Goal: Information Seeking & Learning: Learn about a topic

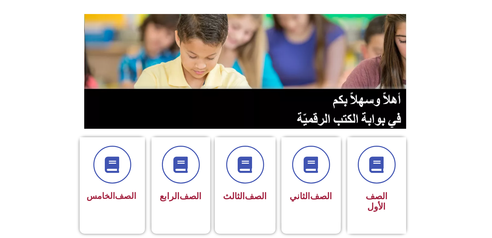
scroll to position [48, 0]
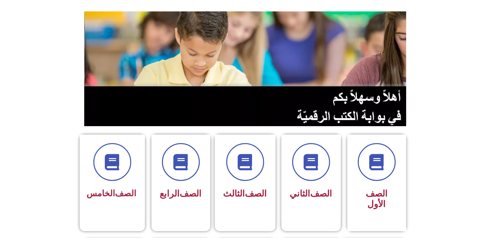
drag, startPoint x: 495, startPoint y: 33, endPoint x: 495, endPoint y: 47, distance: 14.4
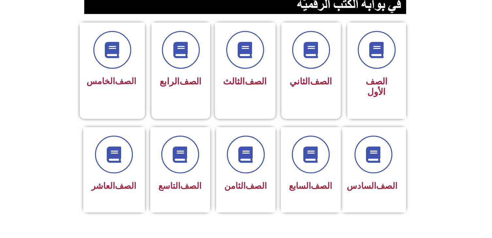
scroll to position [168, 0]
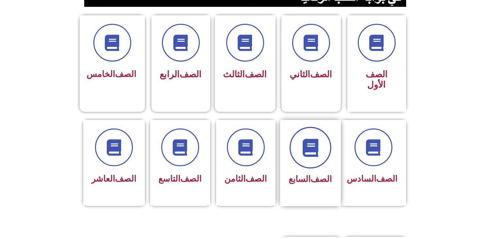
click at [307, 158] on span at bounding box center [311, 148] width 42 height 42
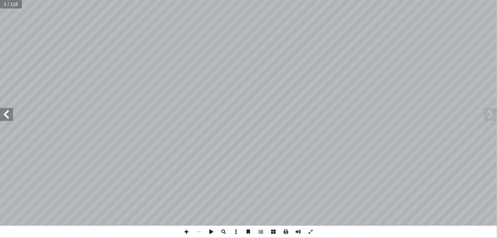
click at [9, 114] on span at bounding box center [6, 114] width 13 height 13
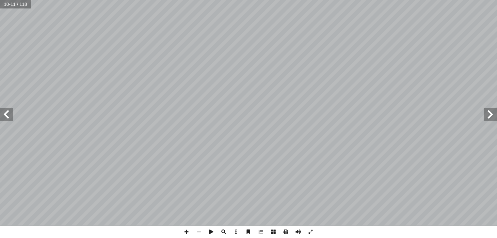
click at [9, 114] on span at bounding box center [6, 114] width 13 height 13
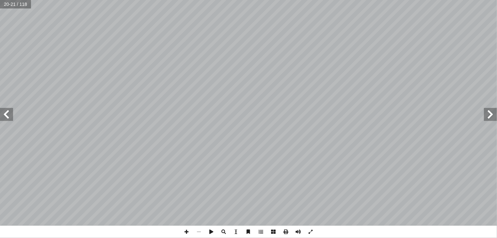
click at [9, 114] on span at bounding box center [6, 114] width 13 height 13
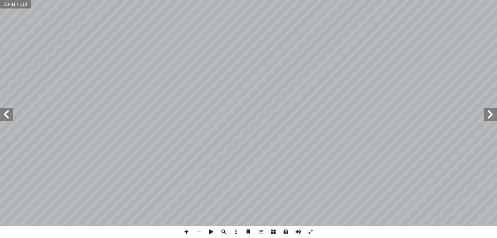
click at [9, 114] on span at bounding box center [6, 114] width 13 height 13
click at [493, 116] on span at bounding box center [490, 114] width 13 height 13
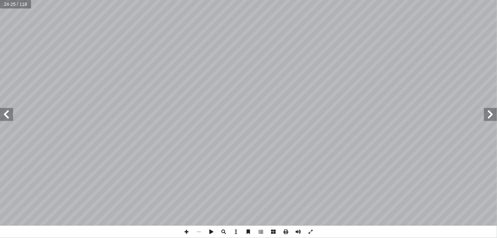
click at [493, 116] on span at bounding box center [490, 114] width 13 height 13
click at [186, 234] on span at bounding box center [186, 232] width 12 height 12
